Goal: Task Accomplishment & Management: Manage account settings

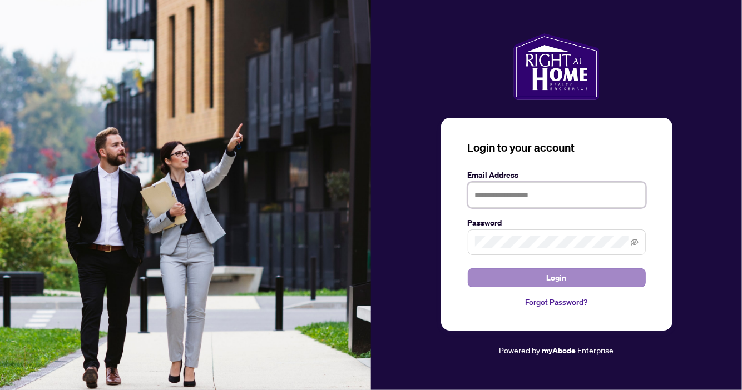
type input "**********"
click at [548, 278] on span "Login" at bounding box center [557, 278] width 20 height 18
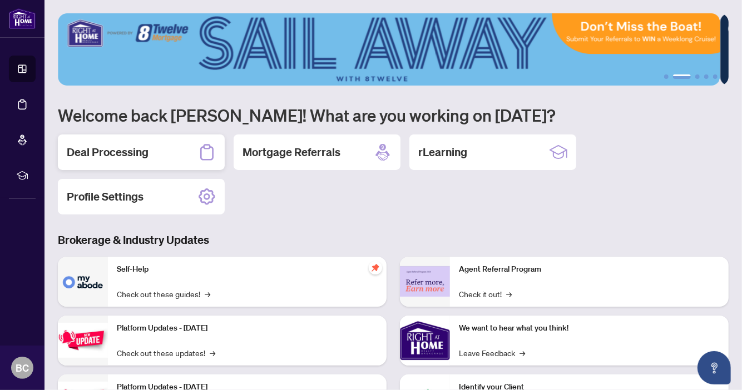
click at [122, 148] on h2 "Deal Processing" at bounding box center [108, 153] width 82 height 16
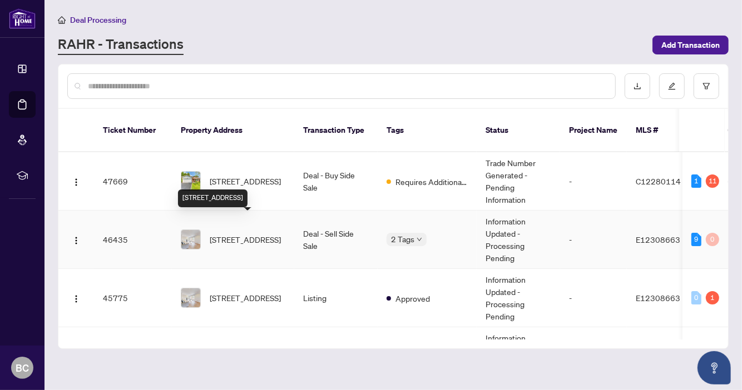
click at [242, 234] on span "[STREET_ADDRESS]" at bounding box center [245, 240] width 71 height 12
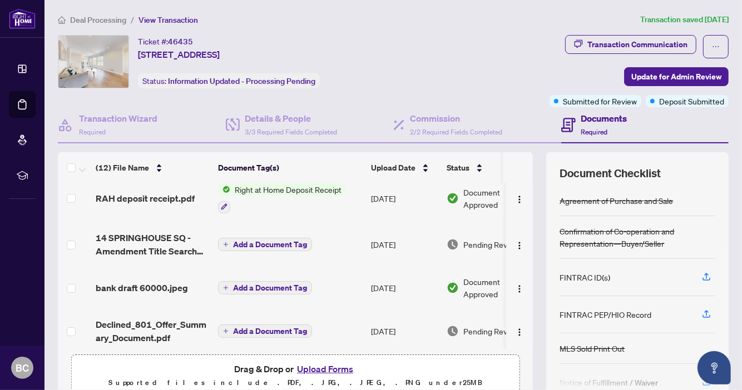
scroll to position [76, 0]
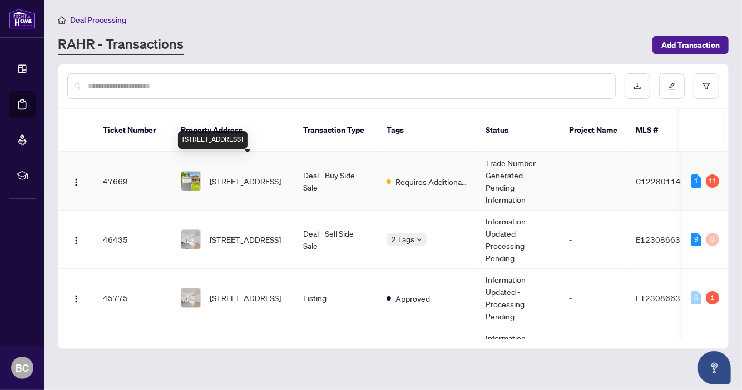
click at [257, 175] on span "[STREET_ADDRESS]" at bounding box center [245, 181] width 71 height 12
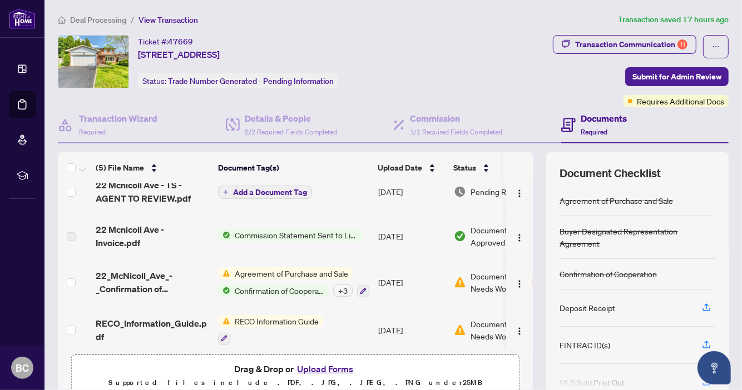
scroll to position [21, 0]
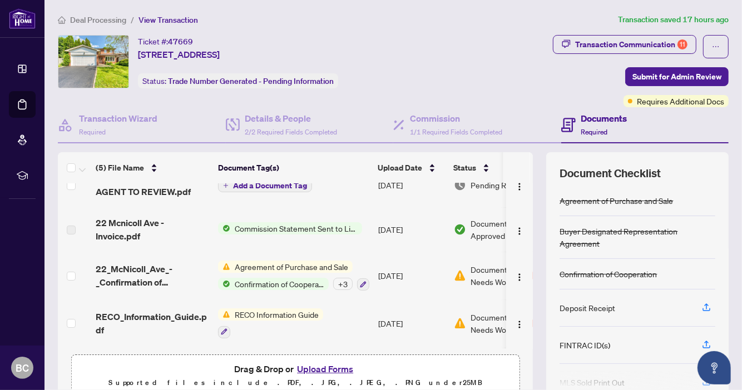
click at [264, 225] on span "Commission Statement Sent to Listing Brokerage" at bounding box center [296, 228] width 132 height 12
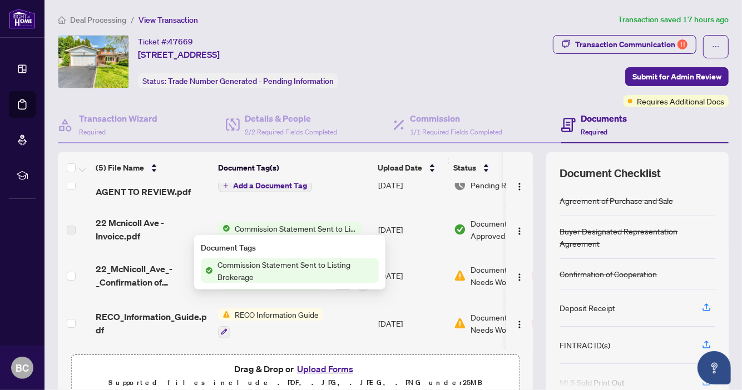
click at [256, 269] on span "Commission Statement Sent to Listing Brokerage" at bounding box center [296, 271] width 166 height 24
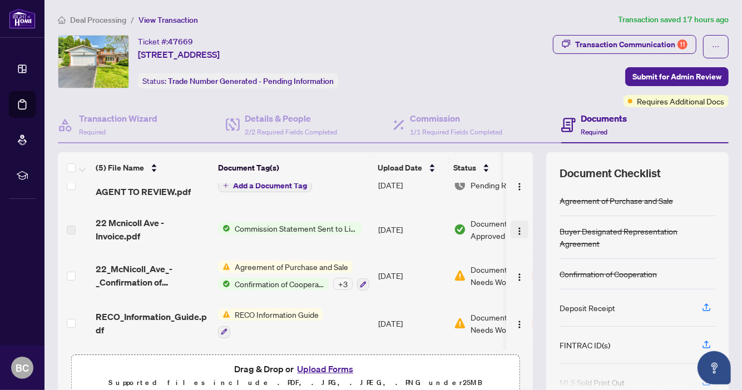
click at [515, 228] on img "button" at bounding box center [519, 231] width 9 height 9
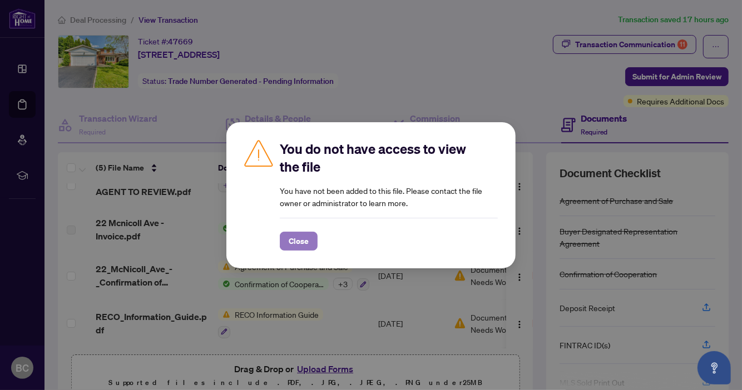
click at [298, 241] on span "Close" at bounding box center [299, 241] width 20 height 18
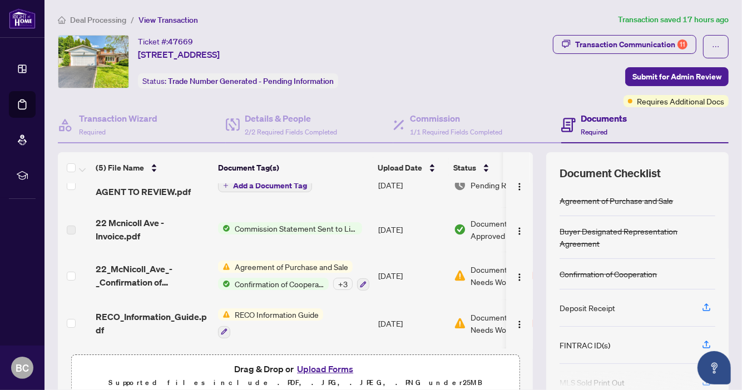
click at [269, 222] on span "Commission Statement Sent to Listing Brokerage" at bounding box center [296, 228] width 132 height 12
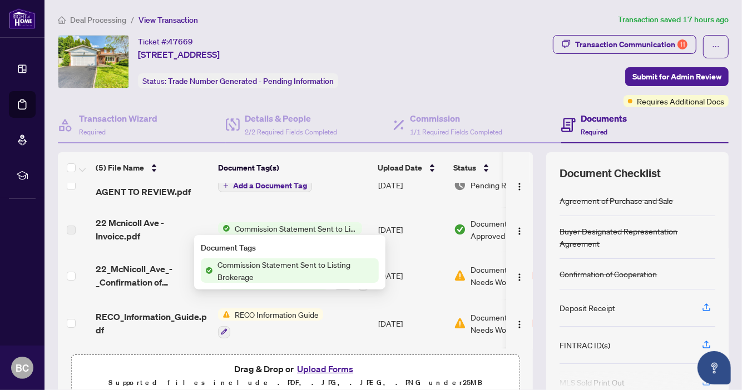
click at [231, 267] on span "Commission Statement Sent to Listing Brokerage" at bounding box center [296, 271] width 166 height 24
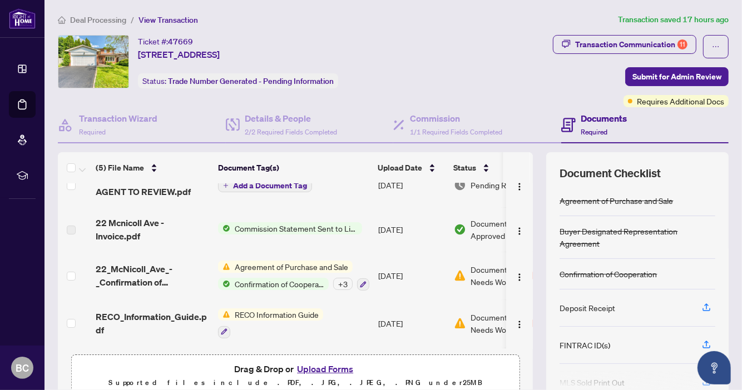
click at [396, 260] on td "[DATE]" at bounding box center [412, 276] width 76 height 48
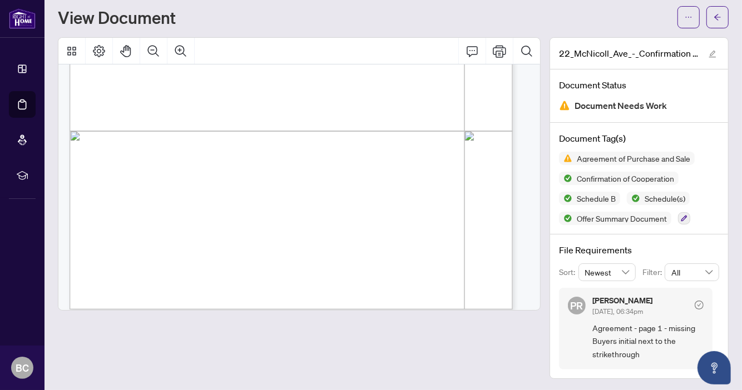
scroll to position [928, 0]
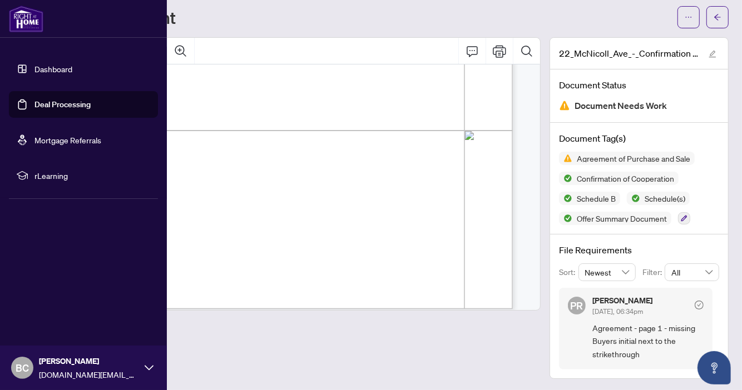
click at [62, 67] on link "Dashboard" at bounding box center [53, 69] width 38 height 10
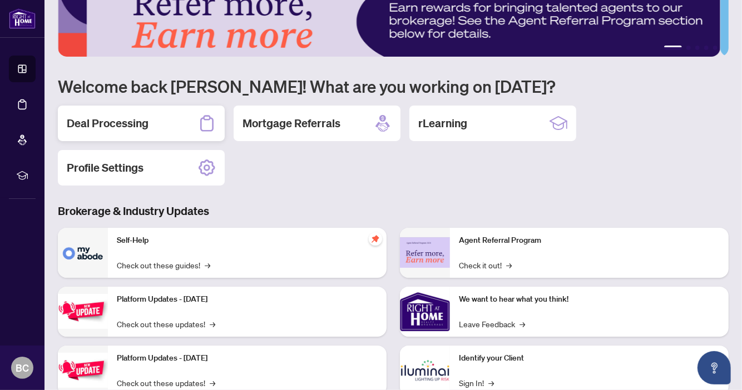
click at [111, 118] on h2 "Deal Processing" at bounding box center [108, 124] width 82 height 16
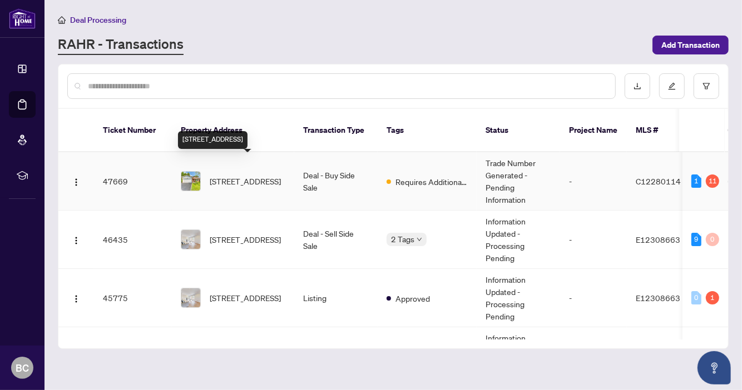
click at [247, 175] on span "[STREET_ADDRESS]" at bounding box center [245, 181] width 71 height 12
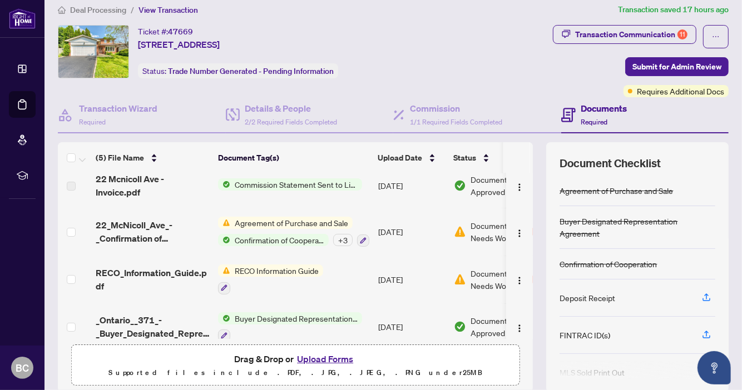
scroll to position [67, 0]
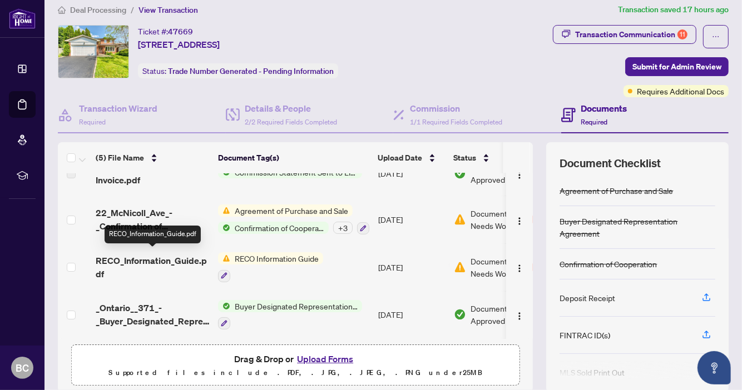
click at [161, 255] on span "RECO_Information_Guide.pdf" at bounding box center [152, 267] width 113 height 27
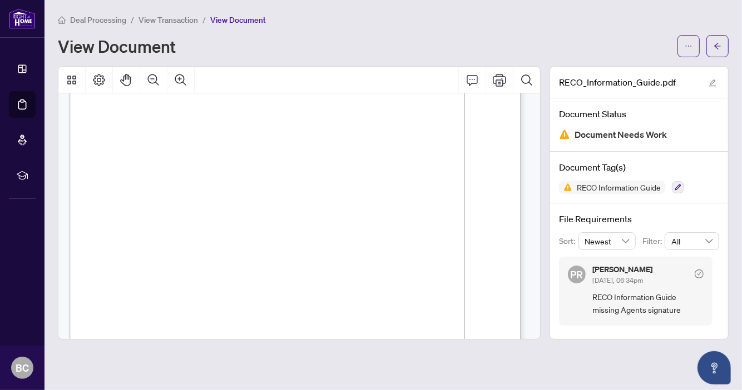
scroll to position [7225, 0]
click at [172, 17] on span "View Transaction" at bounding box center [168, 20] width 60 height 10
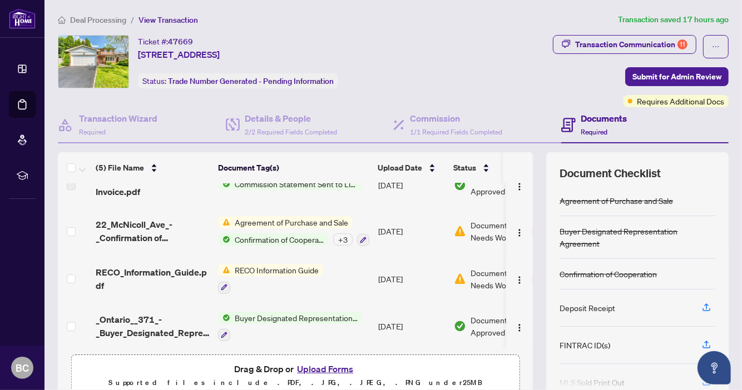
scroll to position [67, 0]
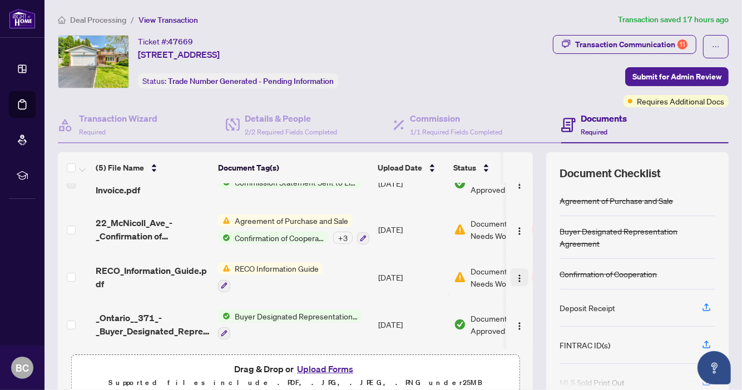
click at [515, 274] on img "button" at bounding box center [519, 278] width 9 height 9
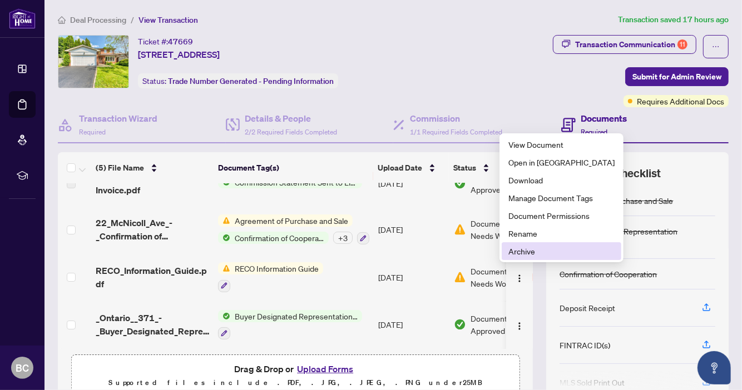
click at [518, 251] on span "Archive" at bounding box center [561, 251] width 106 height 12
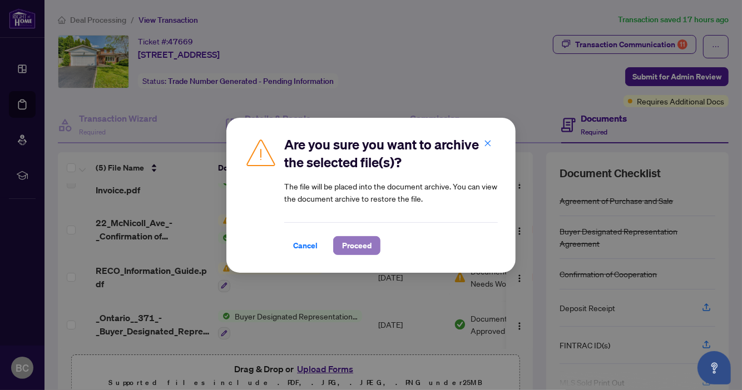
click at [350, 242] on span "Proceed" at bounding box center [356, 246] width 29 height 18
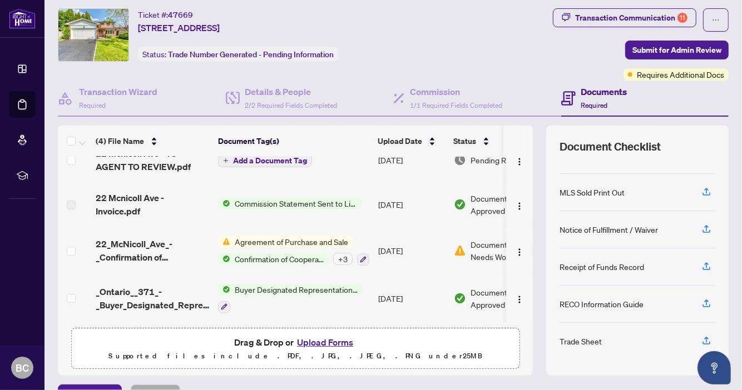
scroll to position [34, 0]
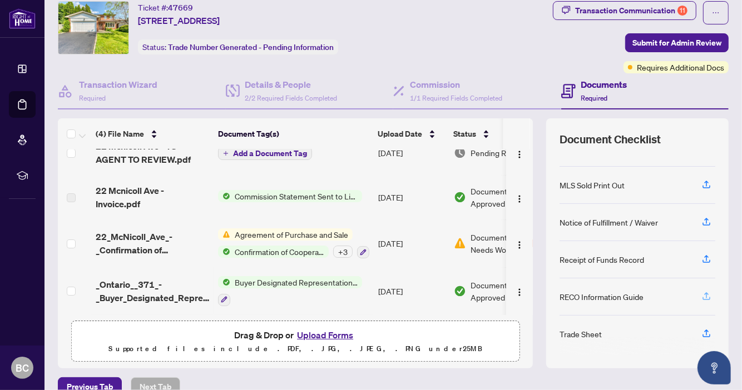
click at [701, 291] on icon "button" at bounding box center [706, 296] width 10 height 10
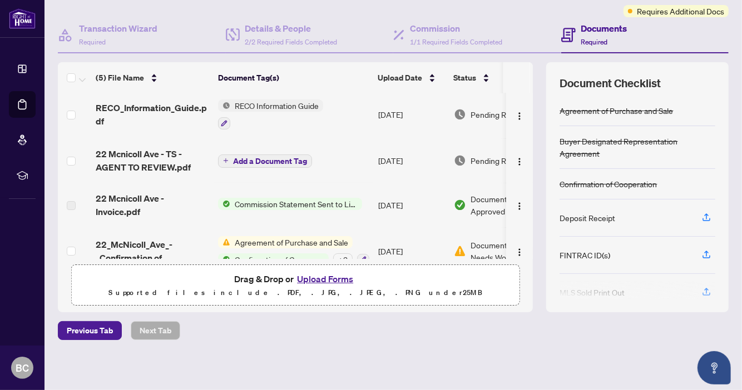
scroll to position [0, 0]
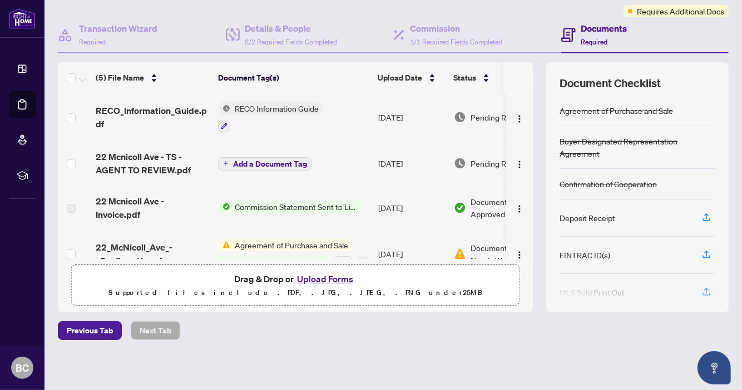
click at [291, 103] on span "RECO Information Guide" at bounding box center [276, 108] width 93 height 12
click at [262, 160] on span "RECO Information Guide" at bounding box center [268, 161] width 93 height 12
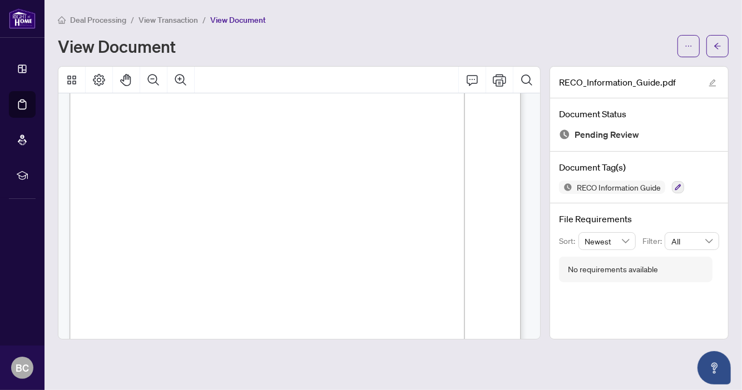
scroll to position [7264, 0]
click at [412, 38] on div "View Document" at bounding box center [364, 46] width 613 height 18
drag, startPoint x: 518, startPoint y: 374, endPoint x: 731, endPoint y: 3, distance: 427.2
click at [731, 3] on main "Deal Processing / View Transaction / View Document View Document RECO_Informati…" at bounding box center [392, 195] width 697 height 390
click at [229, 19] on span "View Document" at bounding box center [238, 20] width 56 height 10
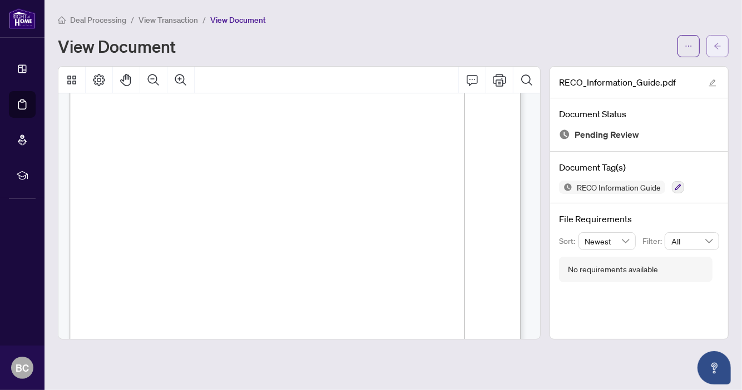
click at [719, 39] on span "button" at bounding box center [717, 46] width 8 height 18
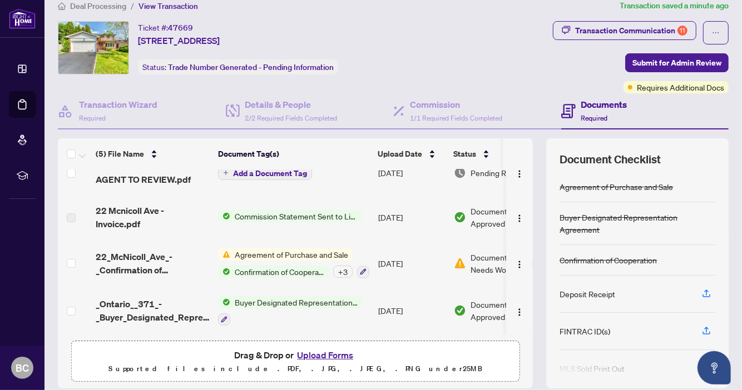
scroll to position [13, 0]
click at [450, 55] on div "Transaction Communication 11 Submit for Admin Review Requires Additional Docs" at bounding box center [588, 58] width 281 height 72
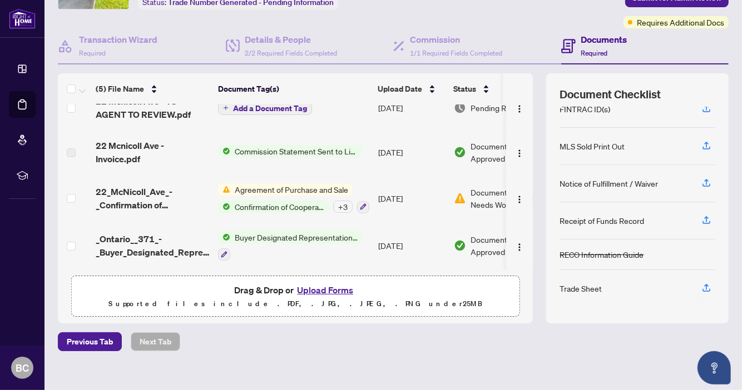
scroll to position [80, 0]
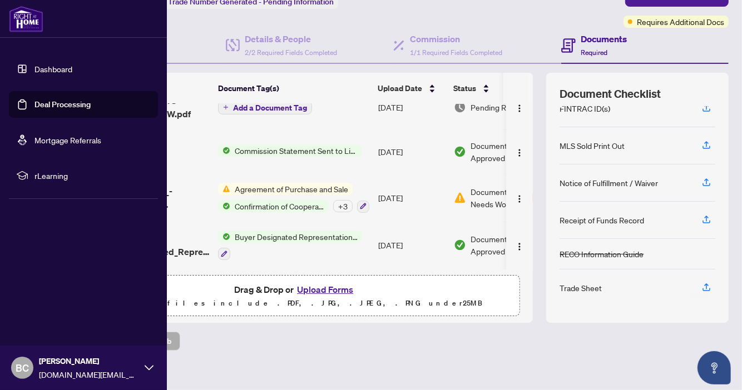
click at [51, 65] on link "Dashboard" at bounding box center [53, 69] width 38 height 10
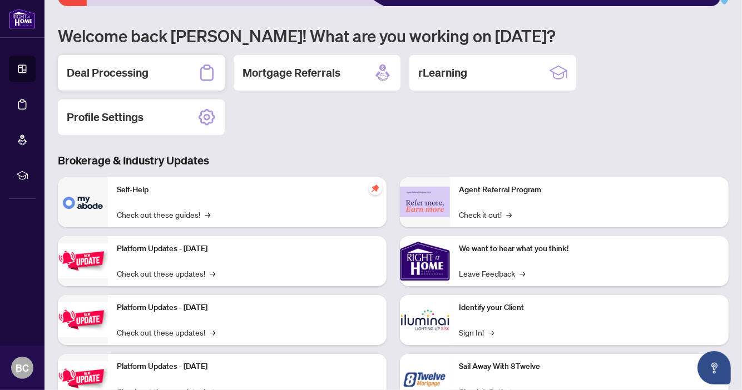
click at [123, 68] on h2 "Deal Processing" at bounding box center [108, 73] width 82 height 16
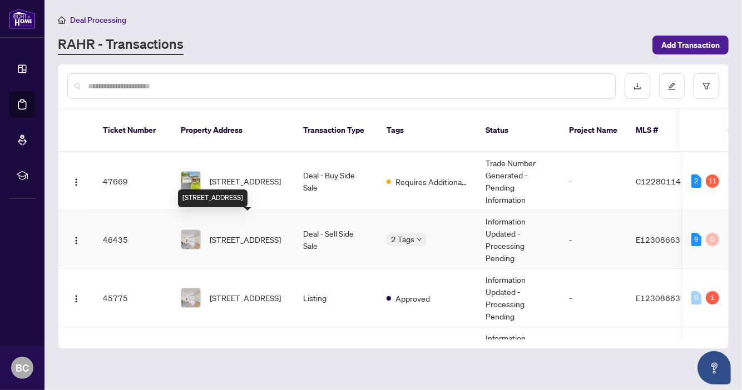
click at [237, 234] on span "[STREET_ADDRESS]" at bounding box center [245, 240] width 71 height 12
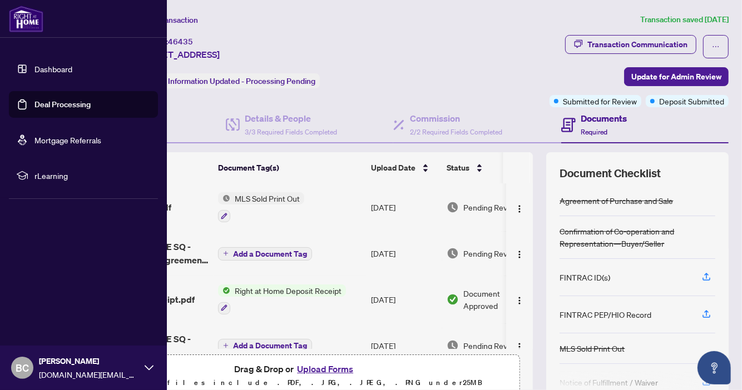
click at [51, 67] on link "Dashboard" at bounding box center [53, 69] width 38 height 10
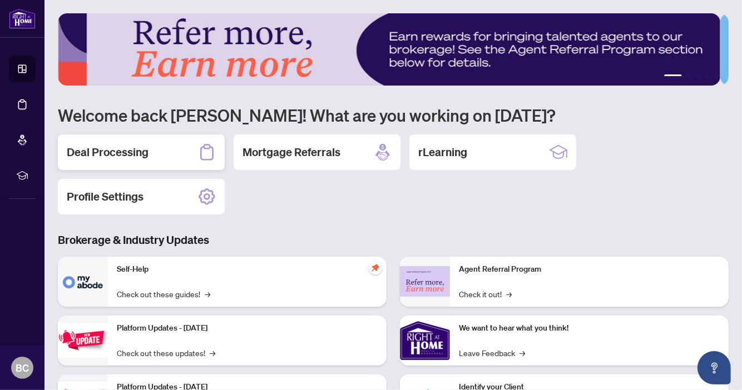
click at [119, 156] on h2 "Deal Processing" at bounding box center [108, 153] width 82 height 16
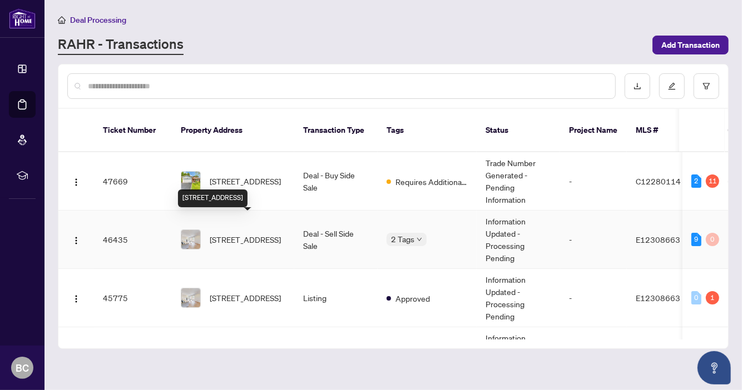
click at [246, 234] on span "[STREET_ADDRESS]" at bounding box center [245, 240] width 71 height 12
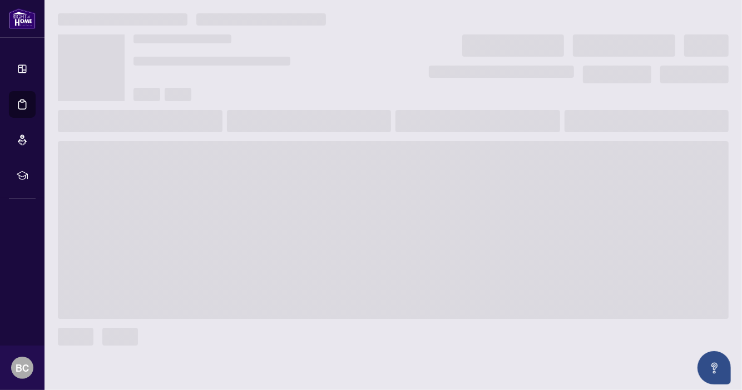
click at [246, 229] on span at bounding box center [393, 230] width 671 height 178
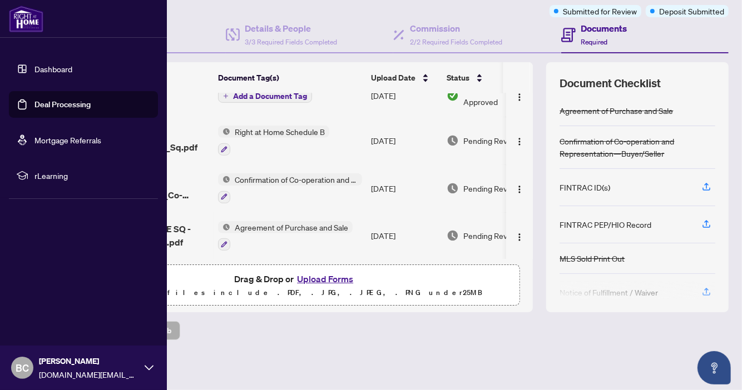
click at [46, 70] on link "Dashboard" at bounding box center [53, 69] width 38 height 10
